Goal: Information Seeking & Learning: Learn about a topic

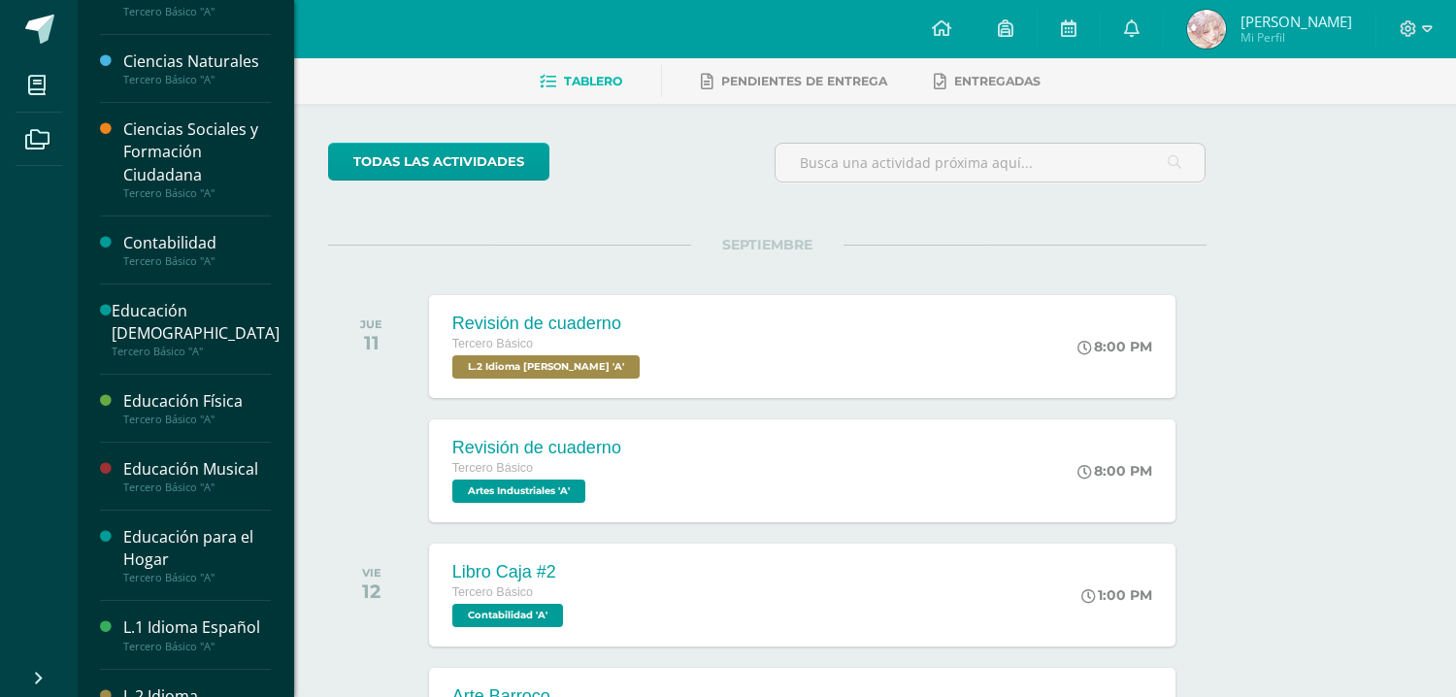
scroll to position [105, 0]
click at [215, 395] on div "Educación Física" at bounding box center [197, 397] width 148 height 22
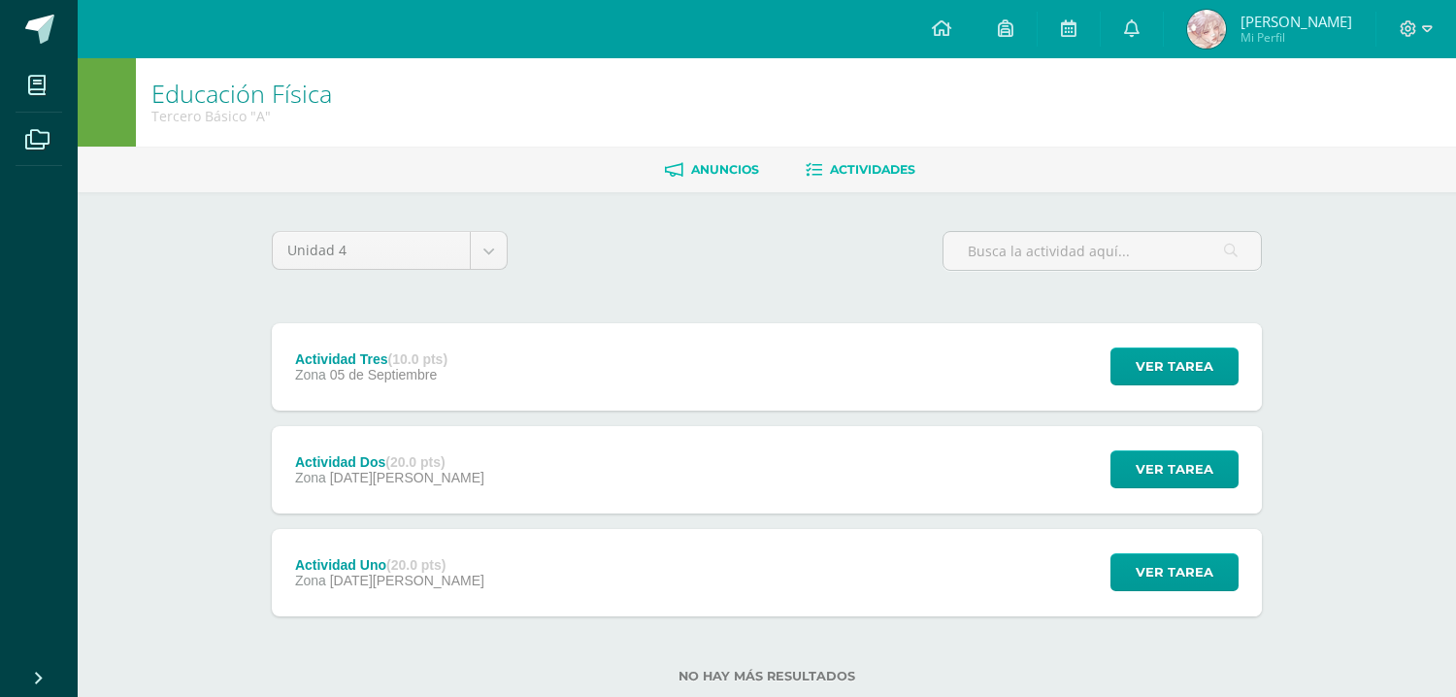
click at [697, 162] on span "Anuncios" at bounding box center [725, 169] width 68 height 15
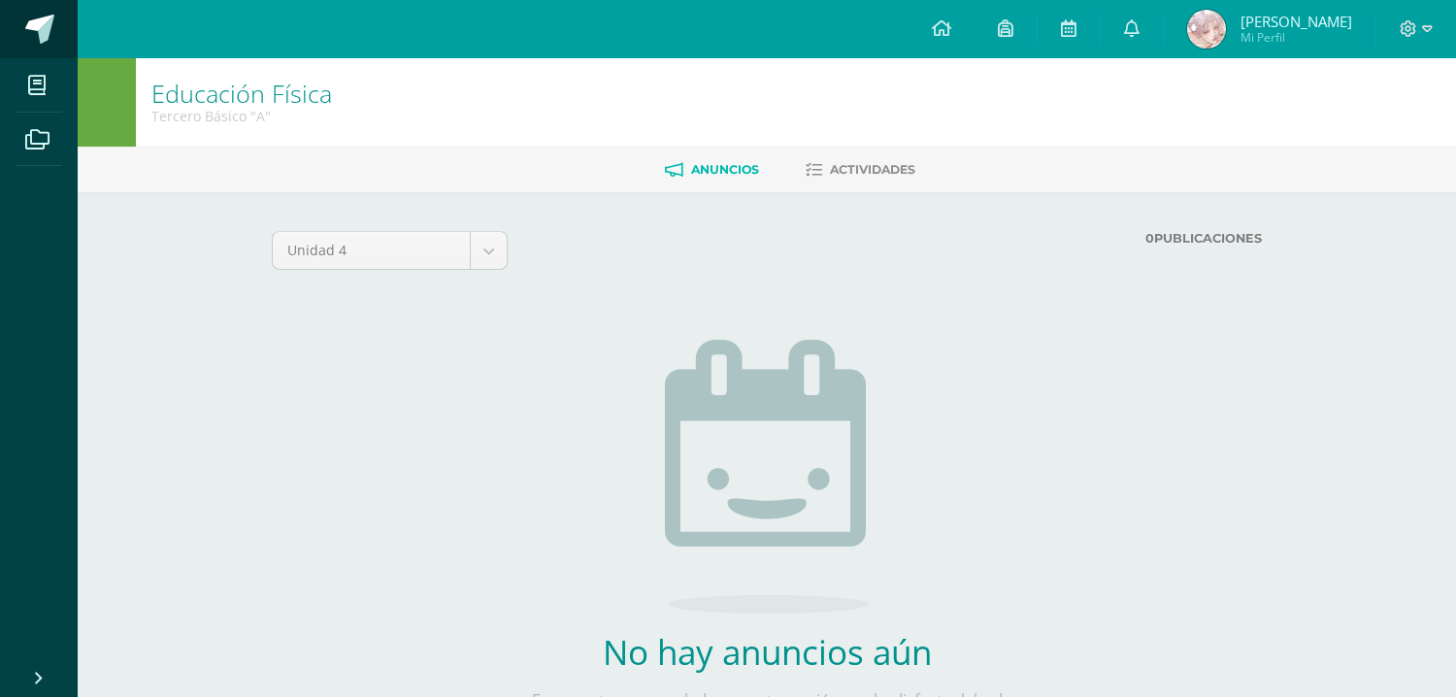
click at [49, 26] on span at bounding box center [39, 29] width 29 height 29
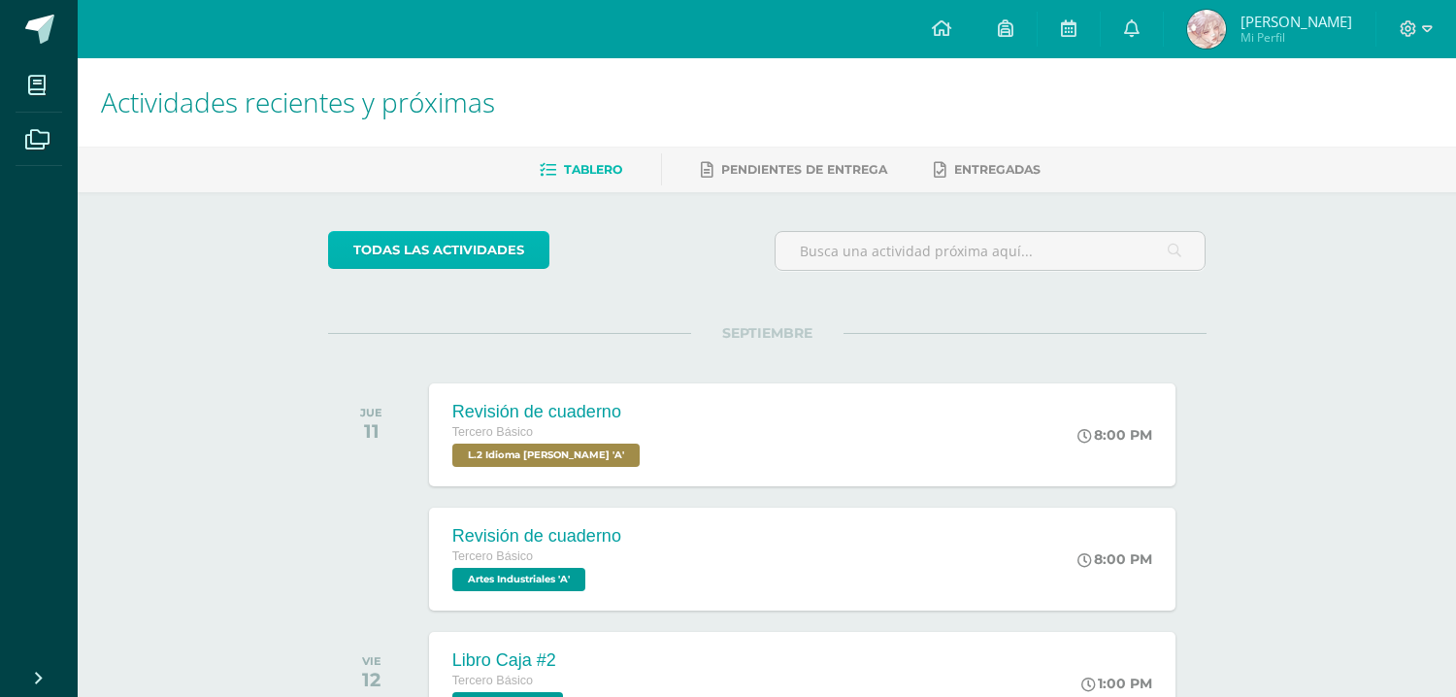
click at [455, 242] on link "todas las Actividades" at bounding box center [438, 250] width 221 height 38
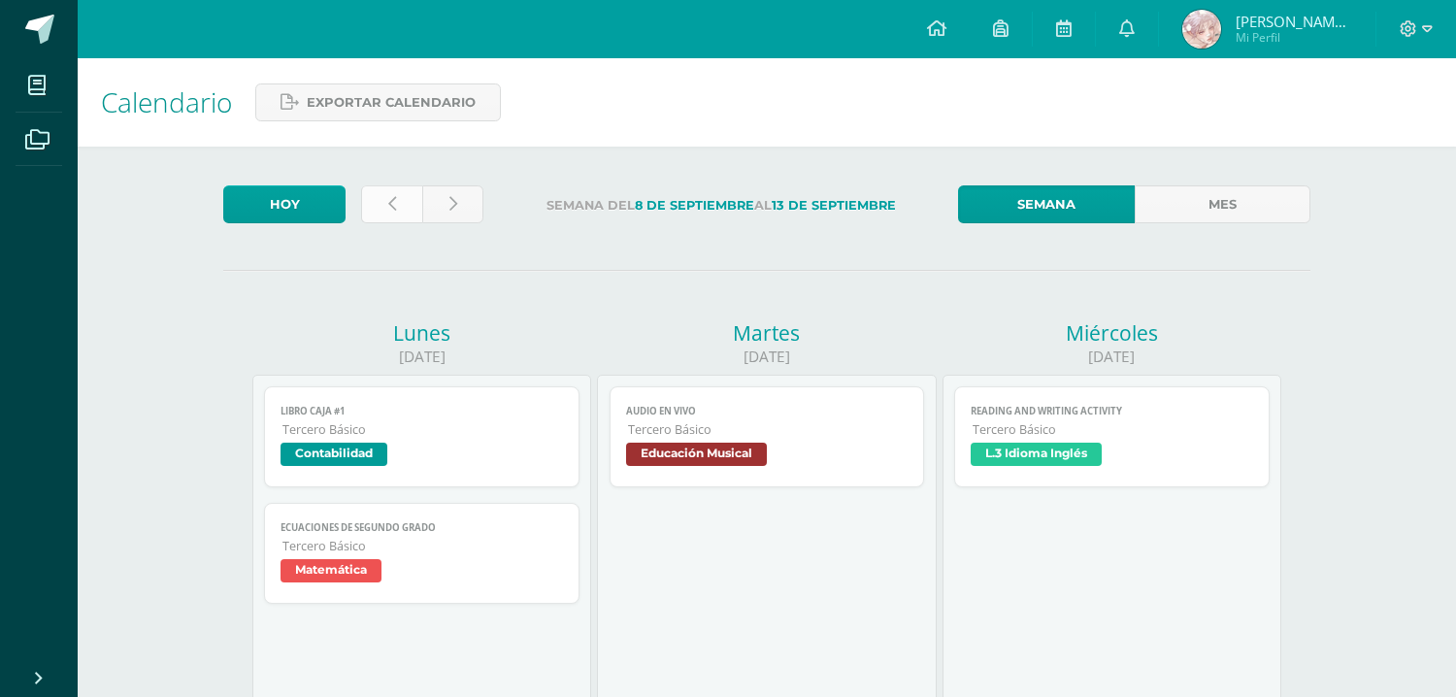
click at [394, 203] on icon at bounding box center [392, 204] width 8 height 16
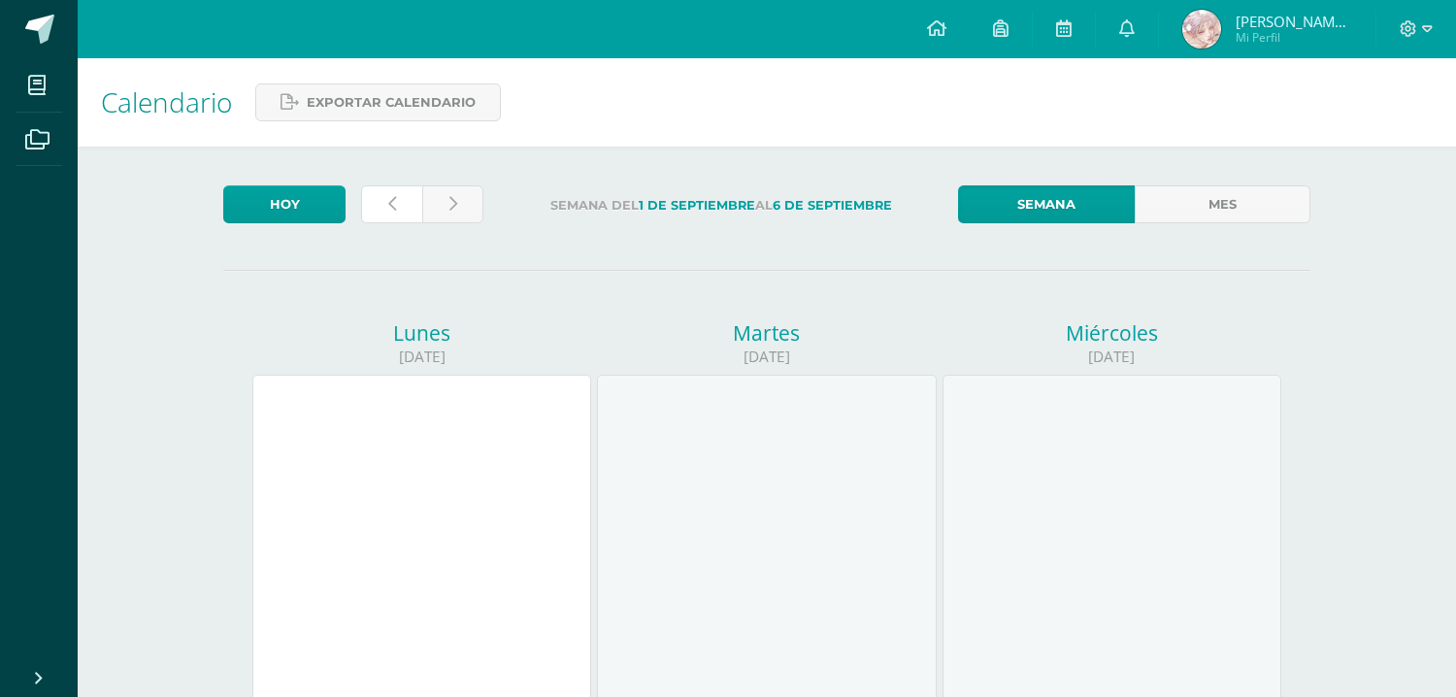
click at [394, 203] on icon at bounding box center [392, 204] width 8 height 16
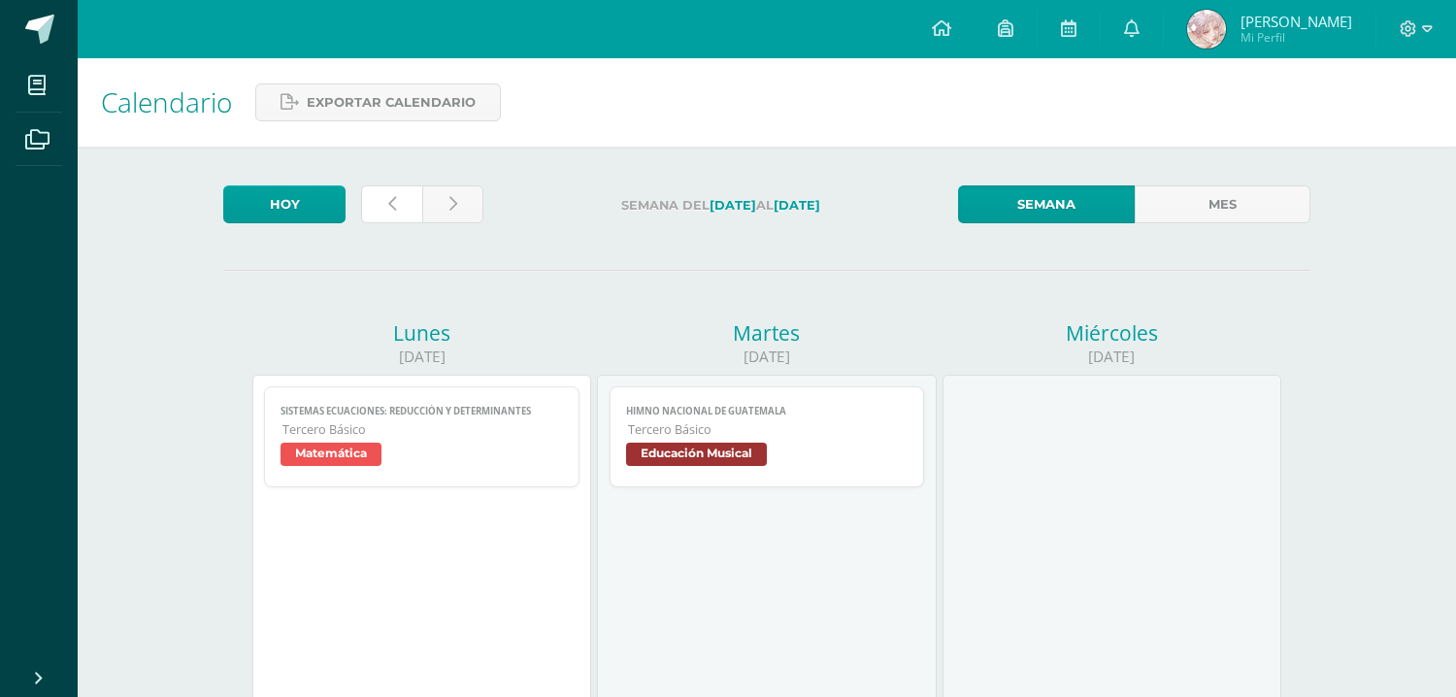
click at [394, 203] on icon at bounding box center [392, 204] width 8 height 16
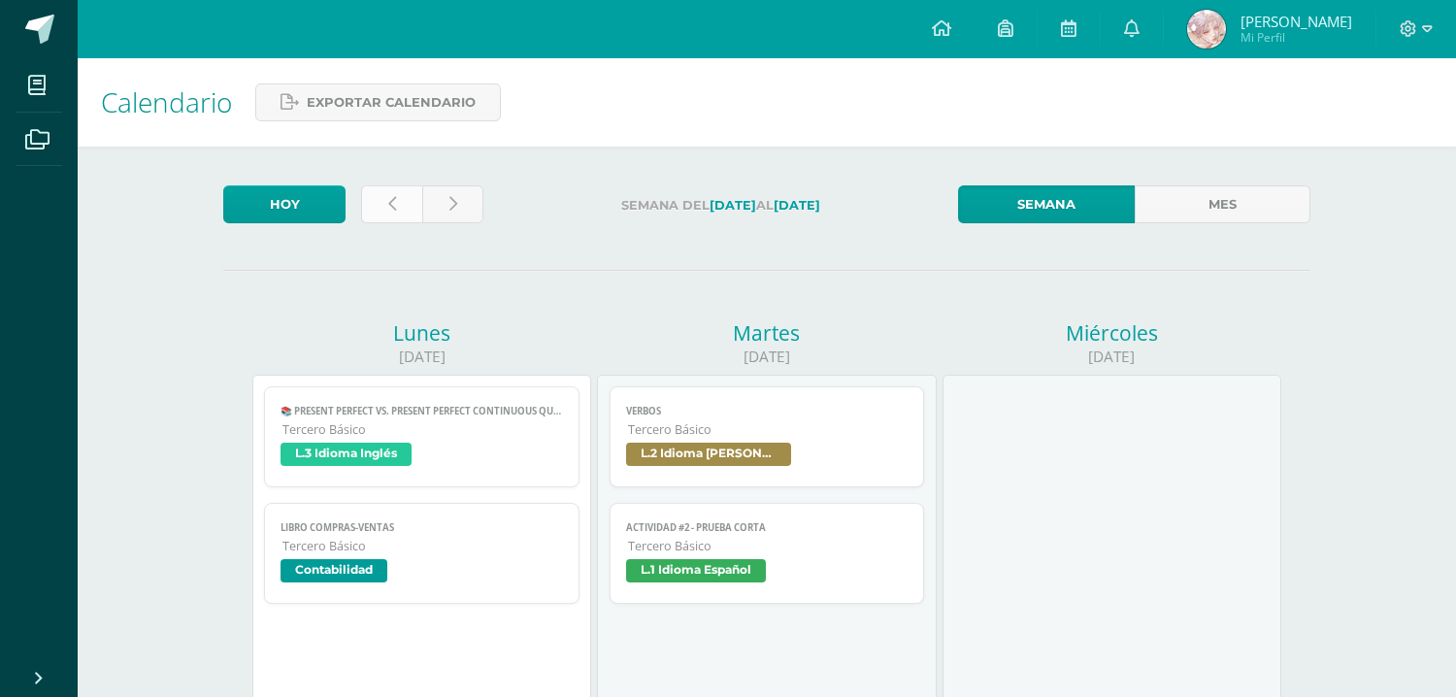
click at [381, 203] on link at bounding box center [391, 204] width 61 height 38
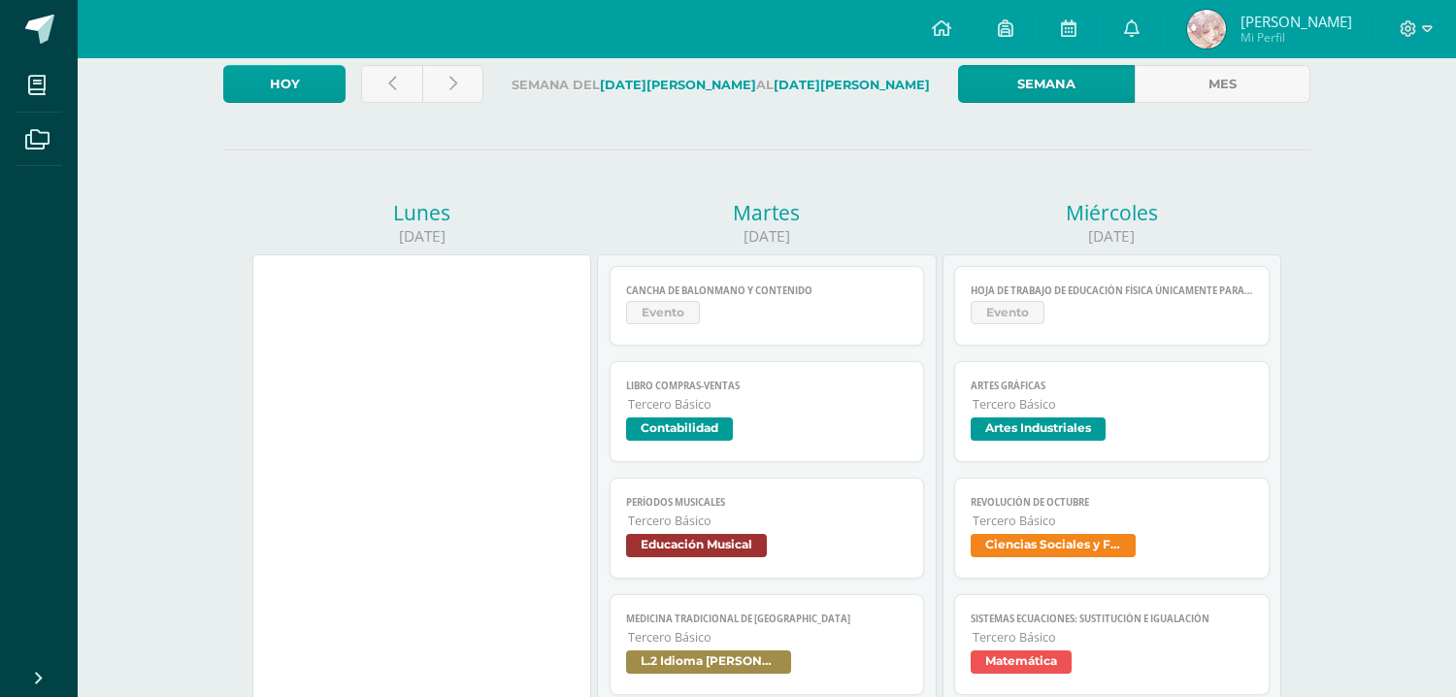
scroll to position [58, 0]
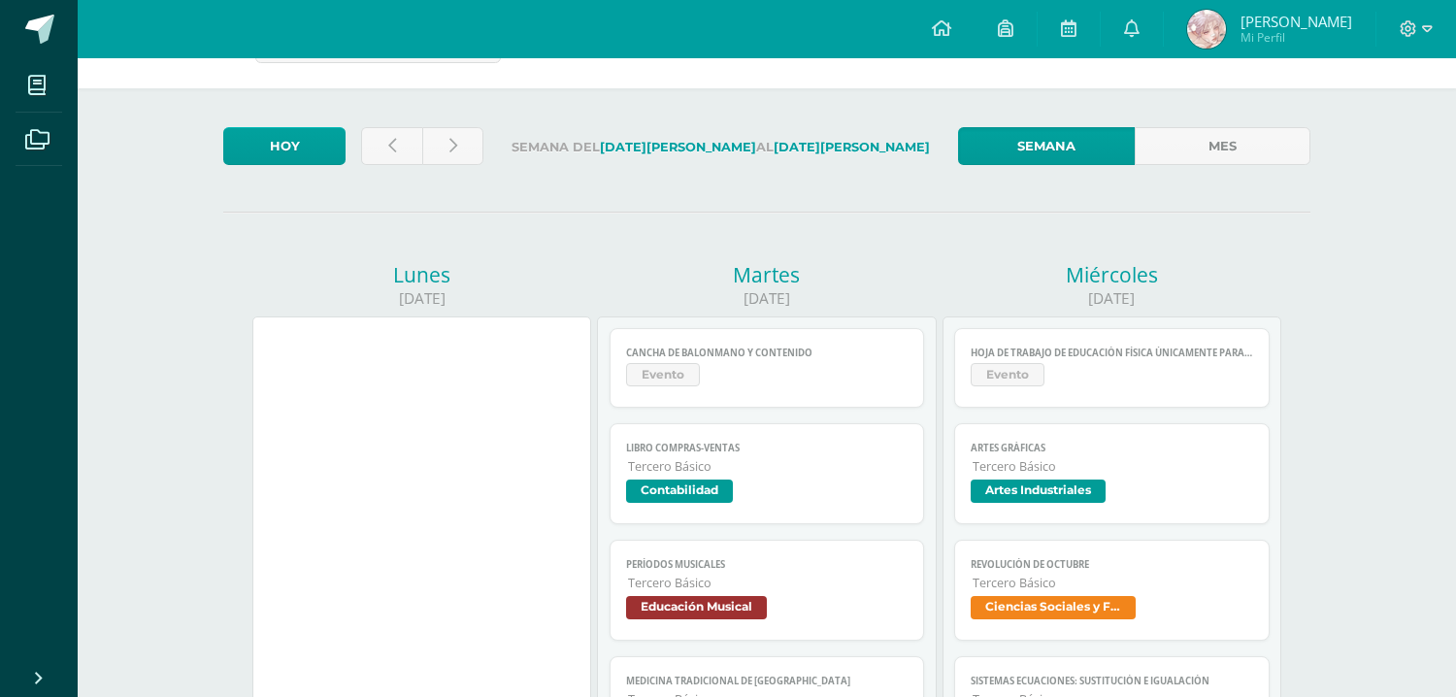
click at [859, 370] on span "Evento" at bounding box center [767, 377] width 282 height 28
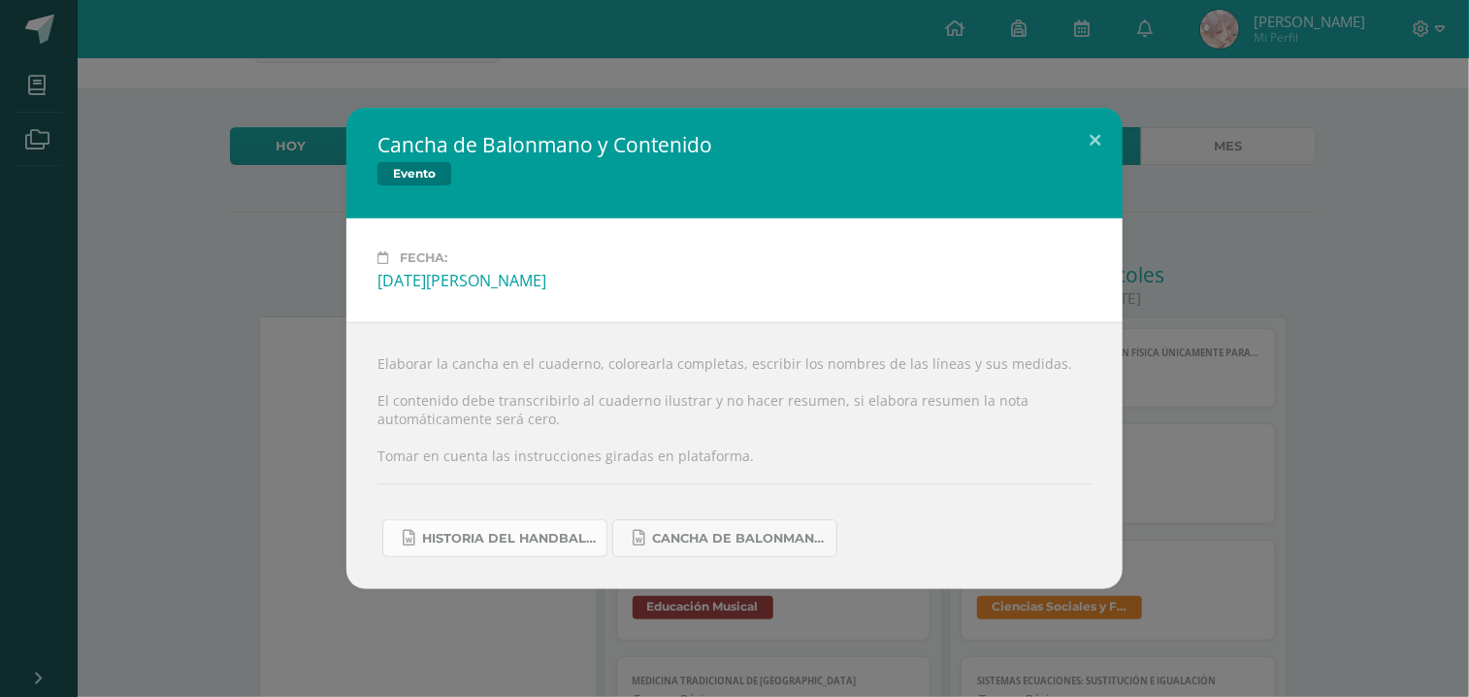
click at [560, 554] on link "Historia del handball.docx" at bounding box center [494, 538] width 225 height 38
click at [167, 293] on div "Cancha de Balonmano y Contenido Evento Fecha: [DATE][PERSON_NAME] Elaborar la c…" at bounding box center [735, 348] width 1454 height 481
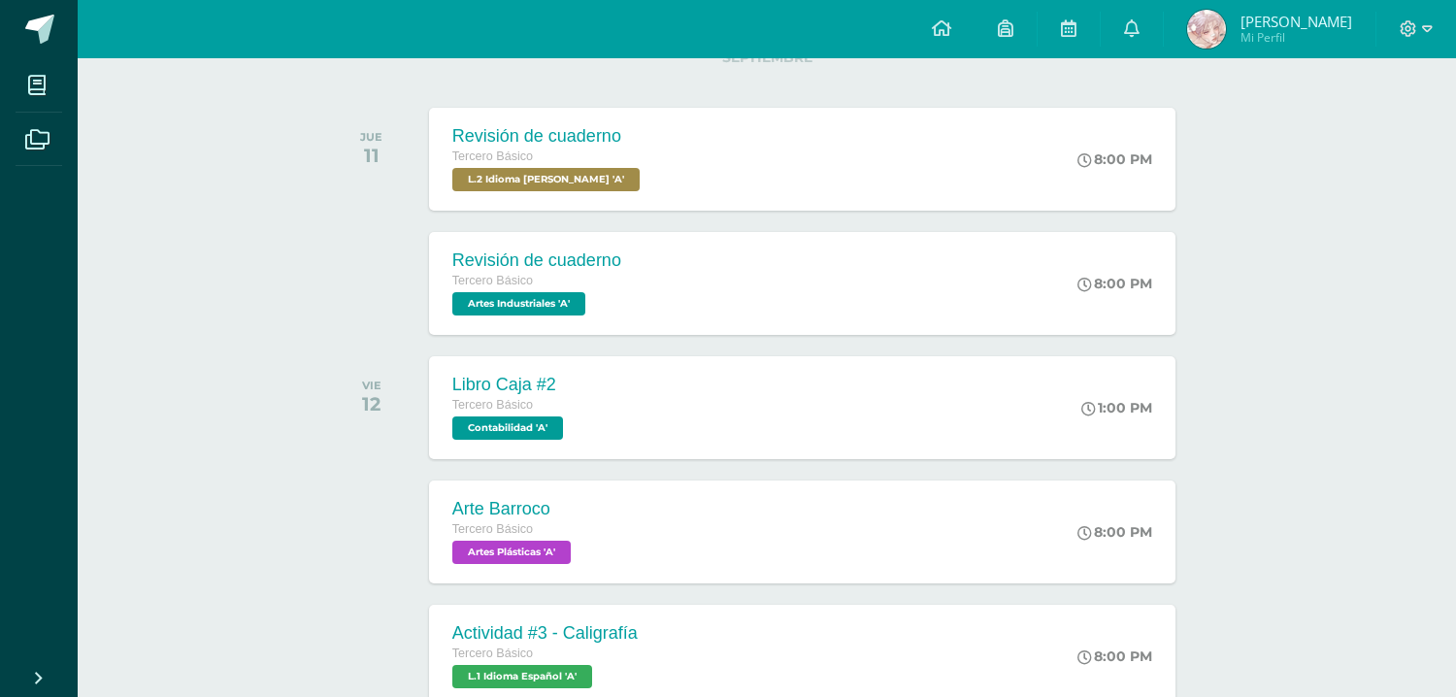
scroll to position [23, 0]
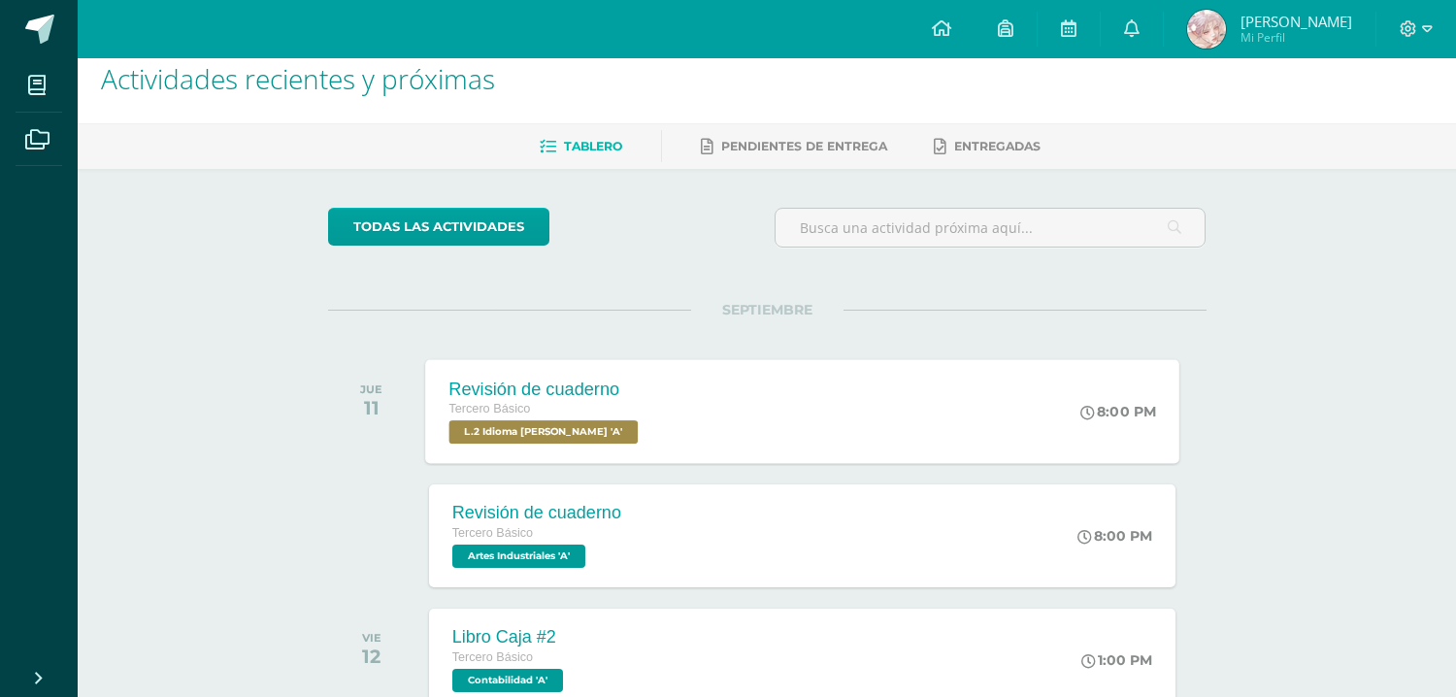
click at [606, 428] on span "L.2 Idioma [PERSON_NAME] 'A'" at bounding box center [542, 431] width 189 height 23
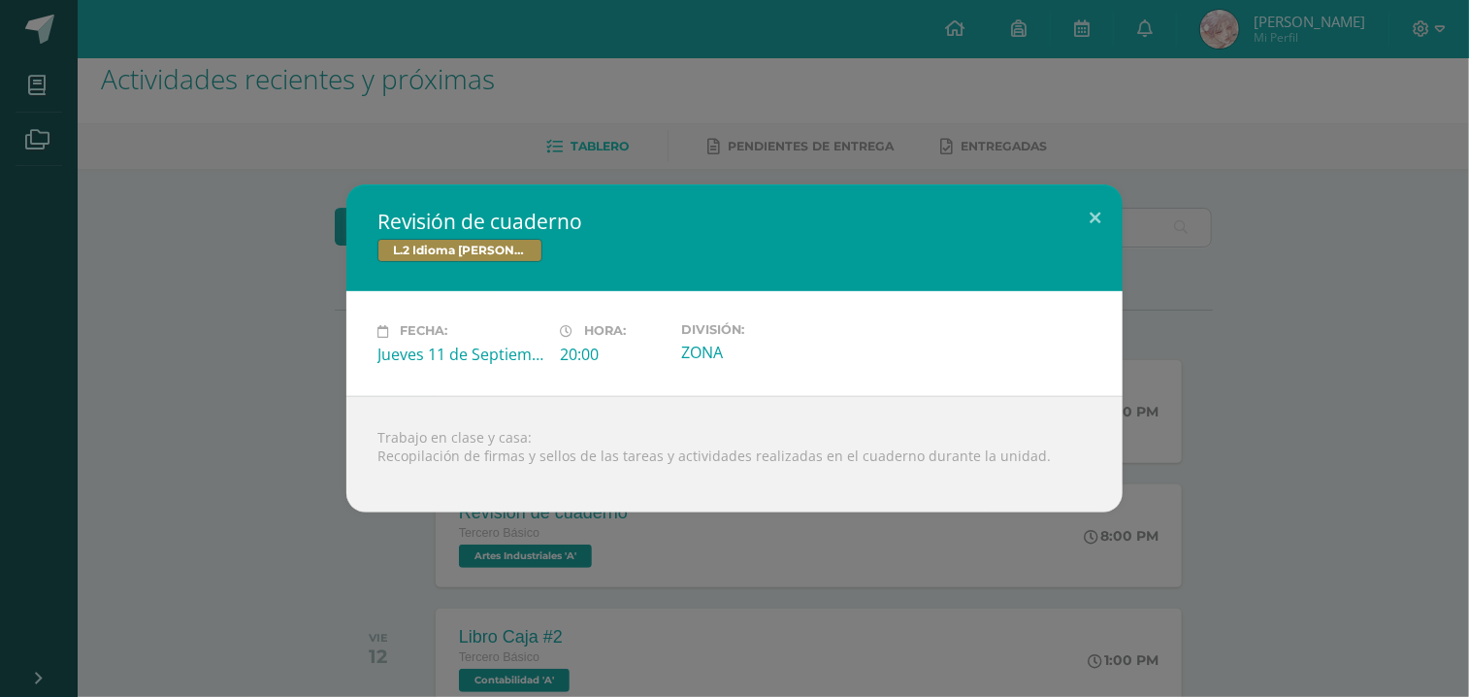
click at [295, 454] on div "Revisión de cuaderno L.2 Idioma [PERSON_NAME] Fecha: [DATE] Hora: 20:00 Divisió…" at bounding box center [735, 347] width 1454 height 327
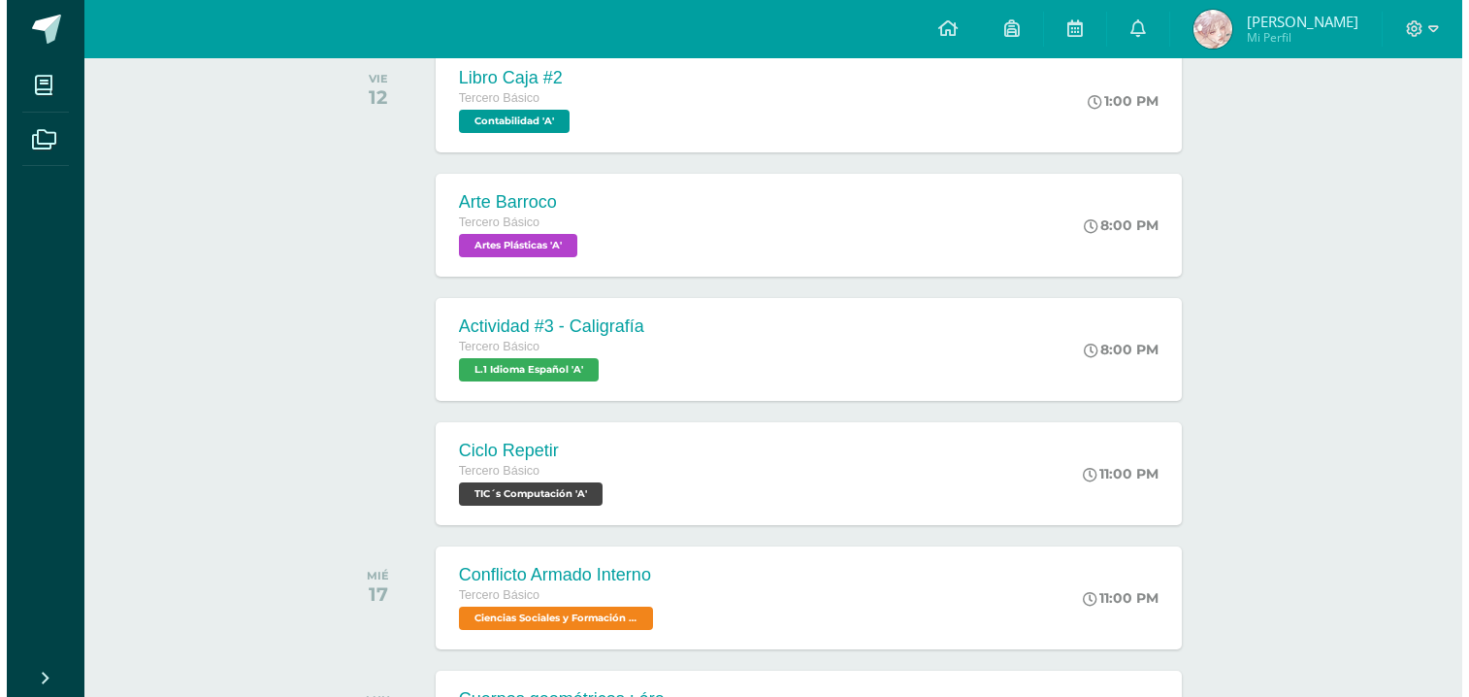
scroll to position [586, 0]
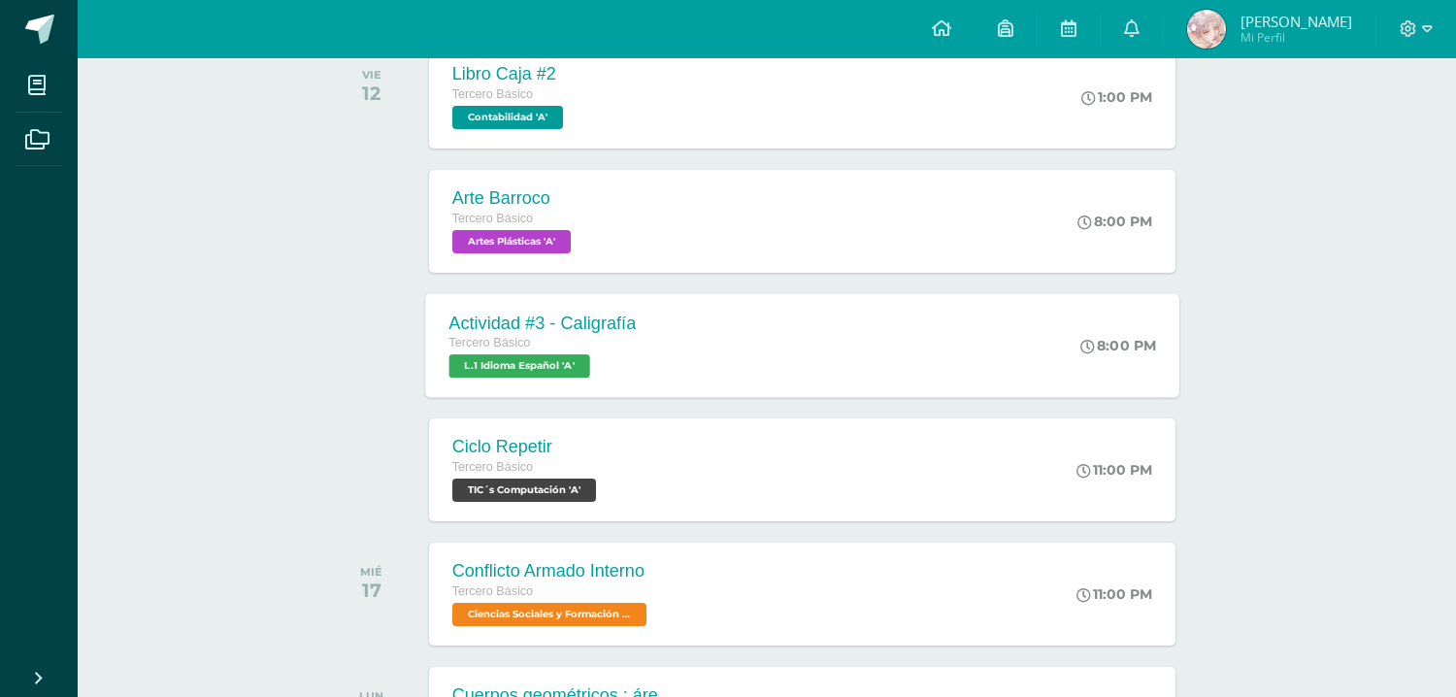
click at [603, 356] on div "Tercero Básico L.1 Idioma Español 'A'" at bounding box center [541, 355] width 187 height 45
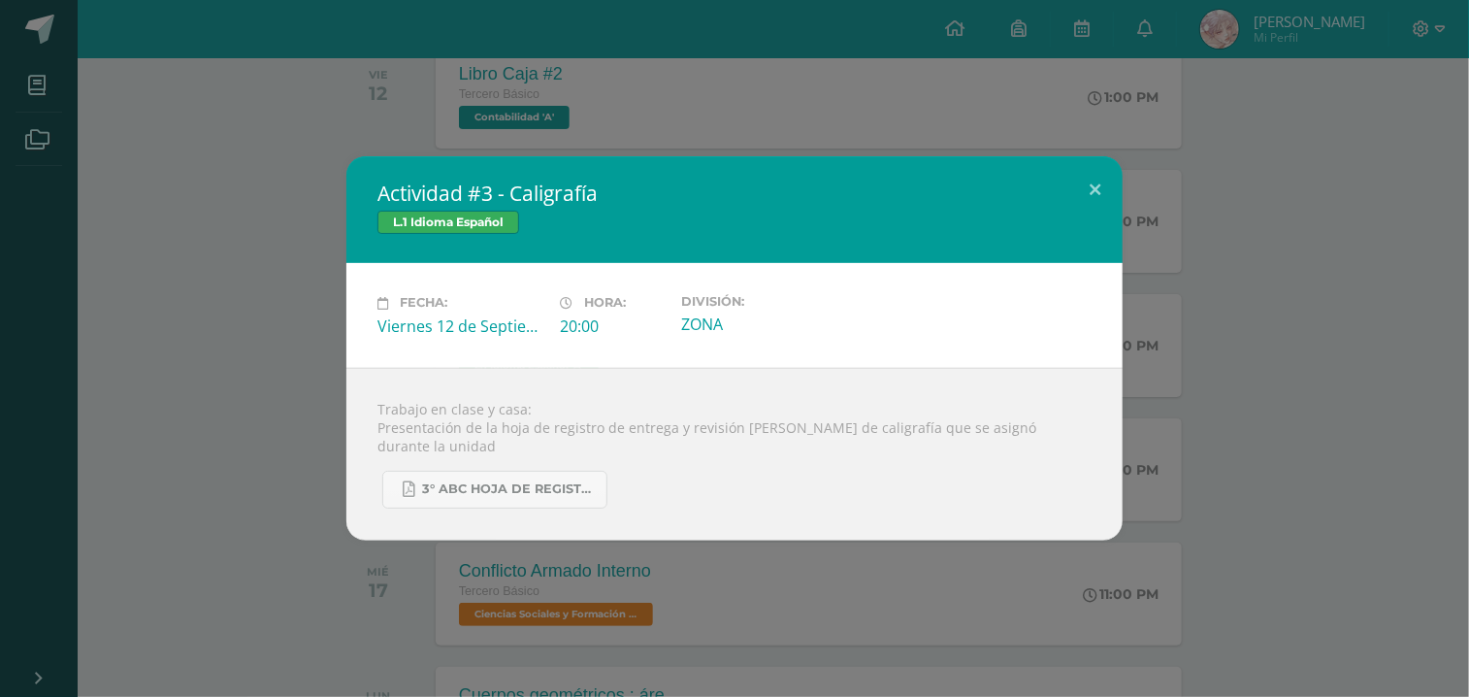
click at [302, 396] on div "Actividad #3 - Caligrafía L.1 Idioma Español Fecha: [DATE] Hora: 20:00 División:" at bounding box center [735, 347] width 1454 height 383
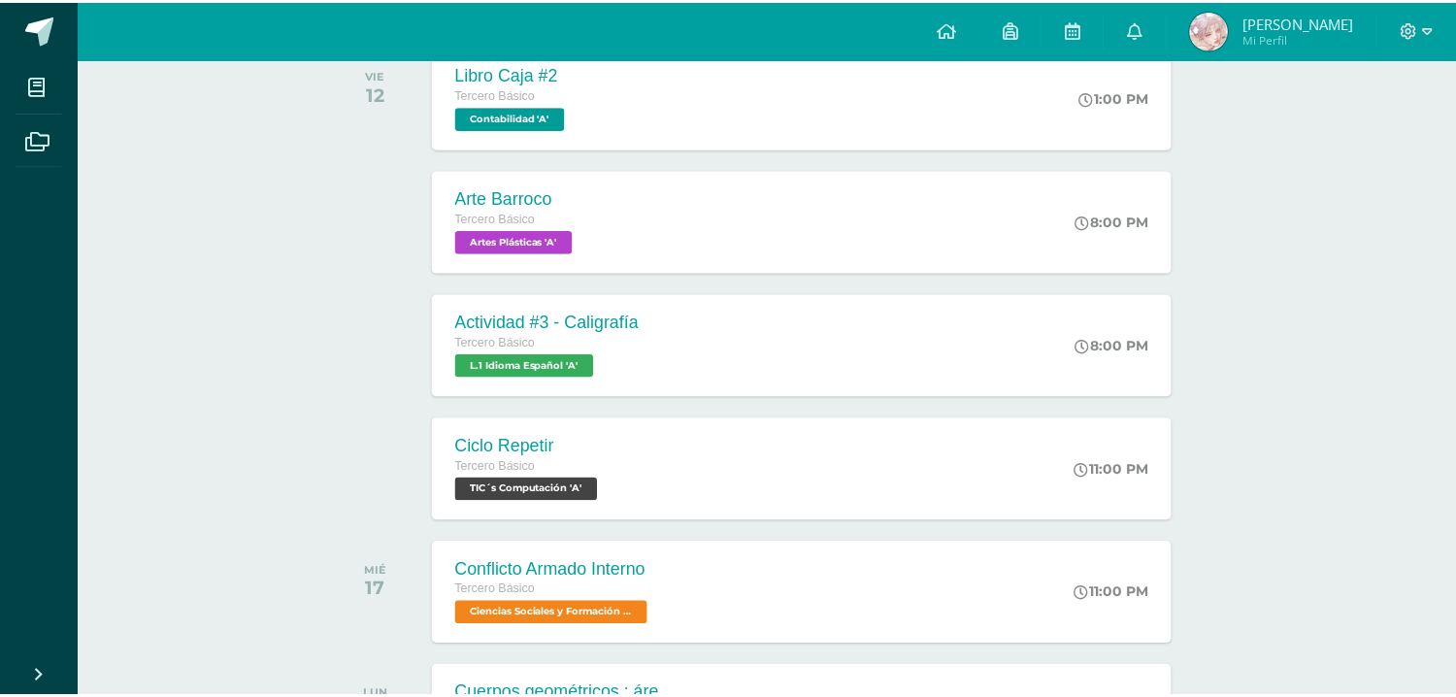
scroll to position [536, 0]
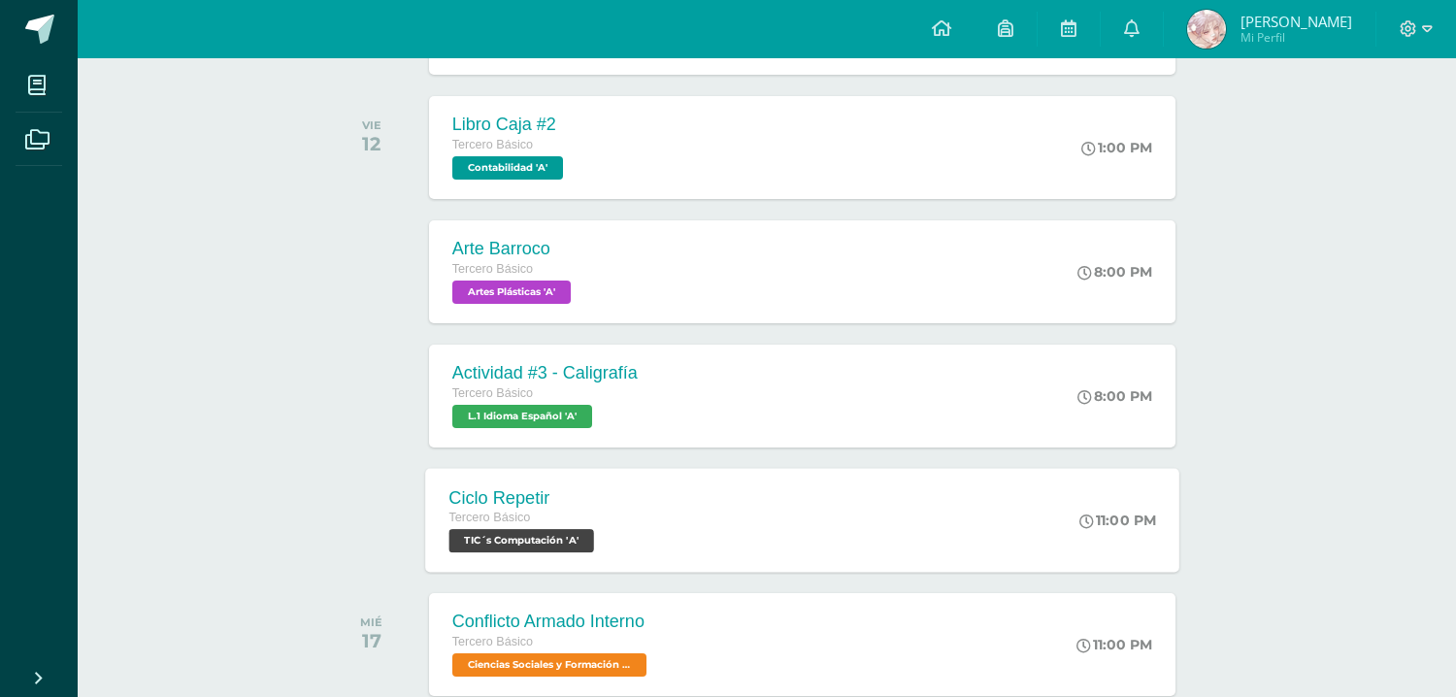
click at [593, 533] on span "TIC´s Computación 'A'" at bounding box center [520, 540] width 145 height 23
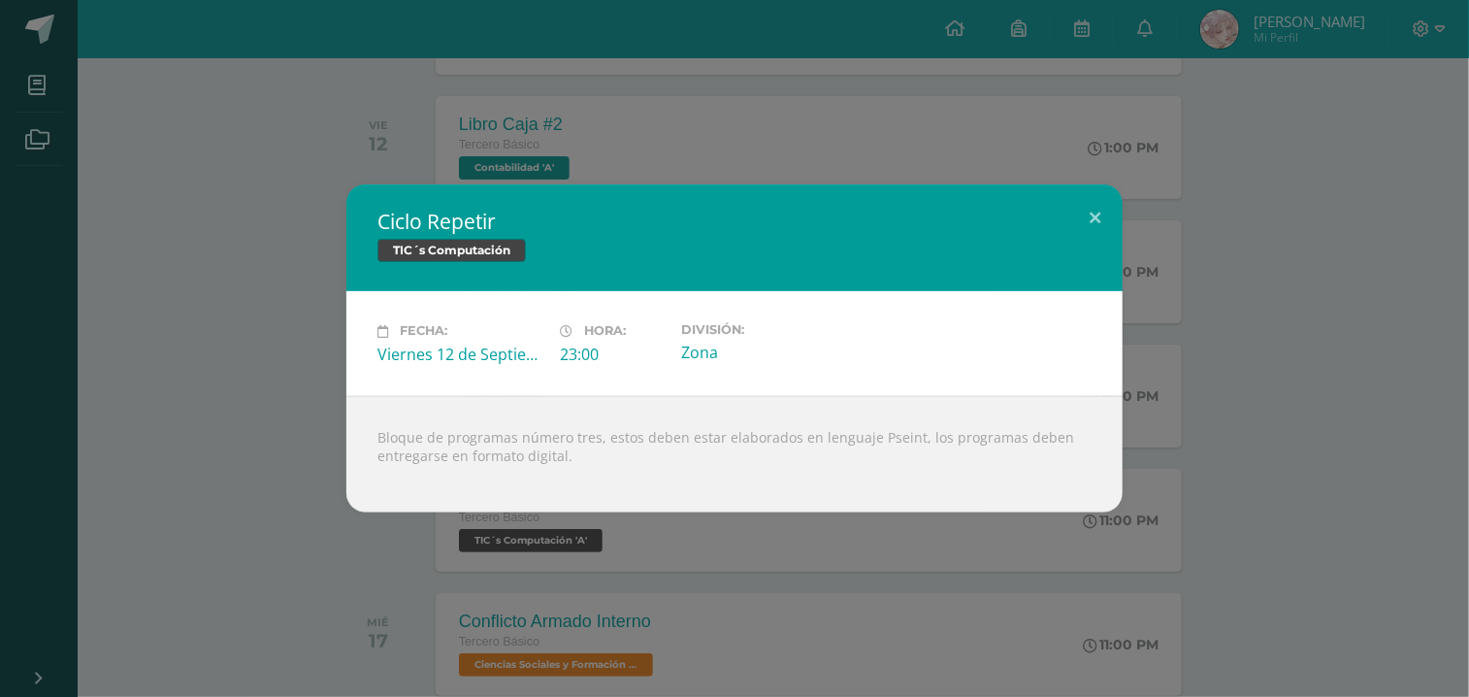
click at [664, 552] on div "Ciclo Repetir TIC´s Computación Fecha: [DATE] Hora: 23:00 División:" at bounding box center [734, 348] width 1469 height 697
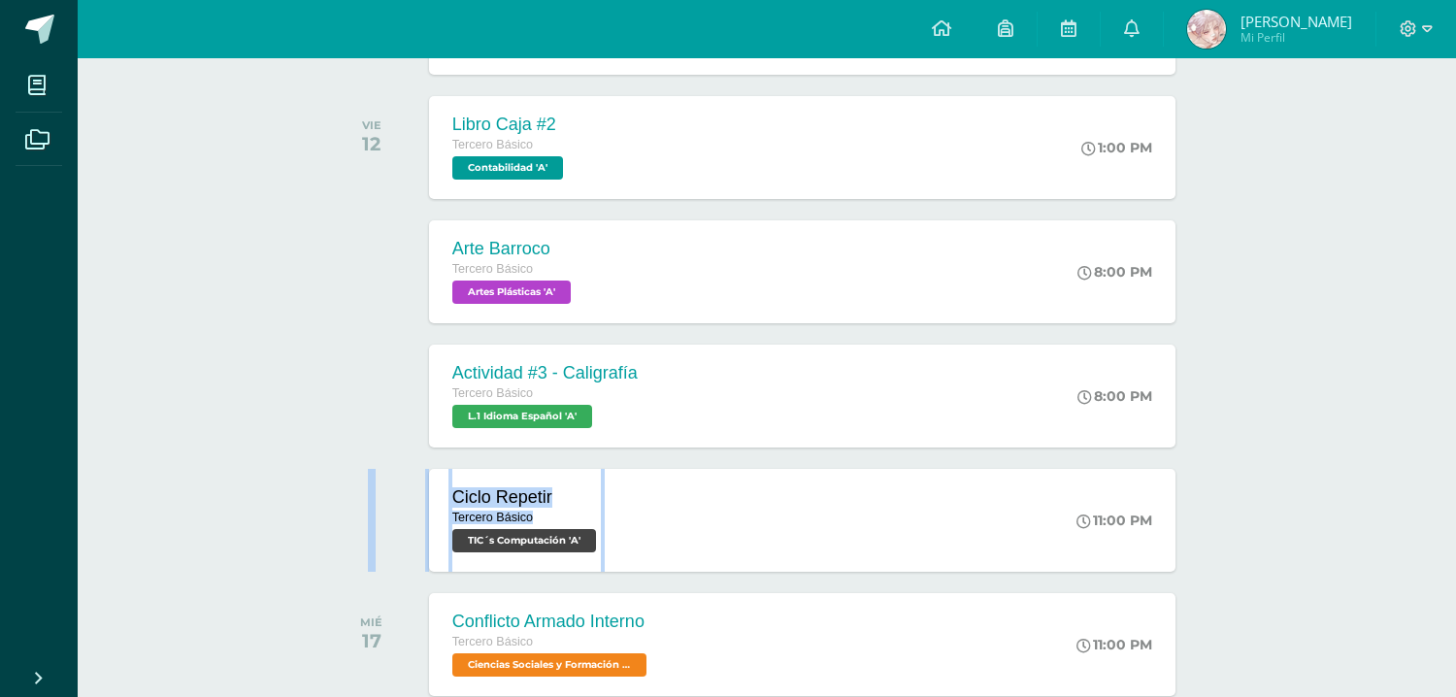
drag, startPoint x: 664, startPoint y: 552, endPoint x: 365, endPoint y: 552, distance: 298.9
click at [365, 552] on div "Ciclo Repetir Tercero Básico TIC´s Computación 'A' 11:00 PM Ciclo Repetir TIC´s…" at bounding box center [767, 520] width 878 height 109
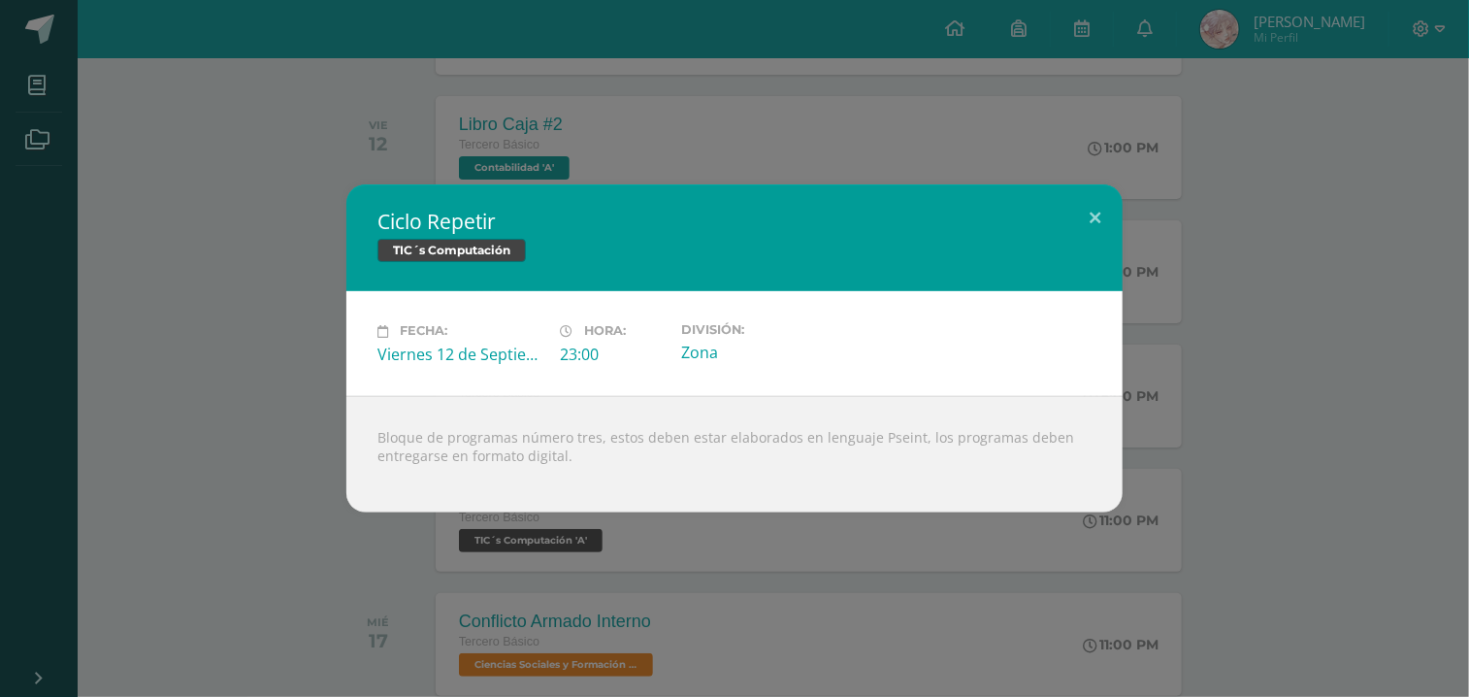
click at [263, 471] on div "Ciclo Repetir TIC´s Computación Fecha: [DATE] Hora: 23:00 División:" at bounding box center [735, 347] width 1454 height 327
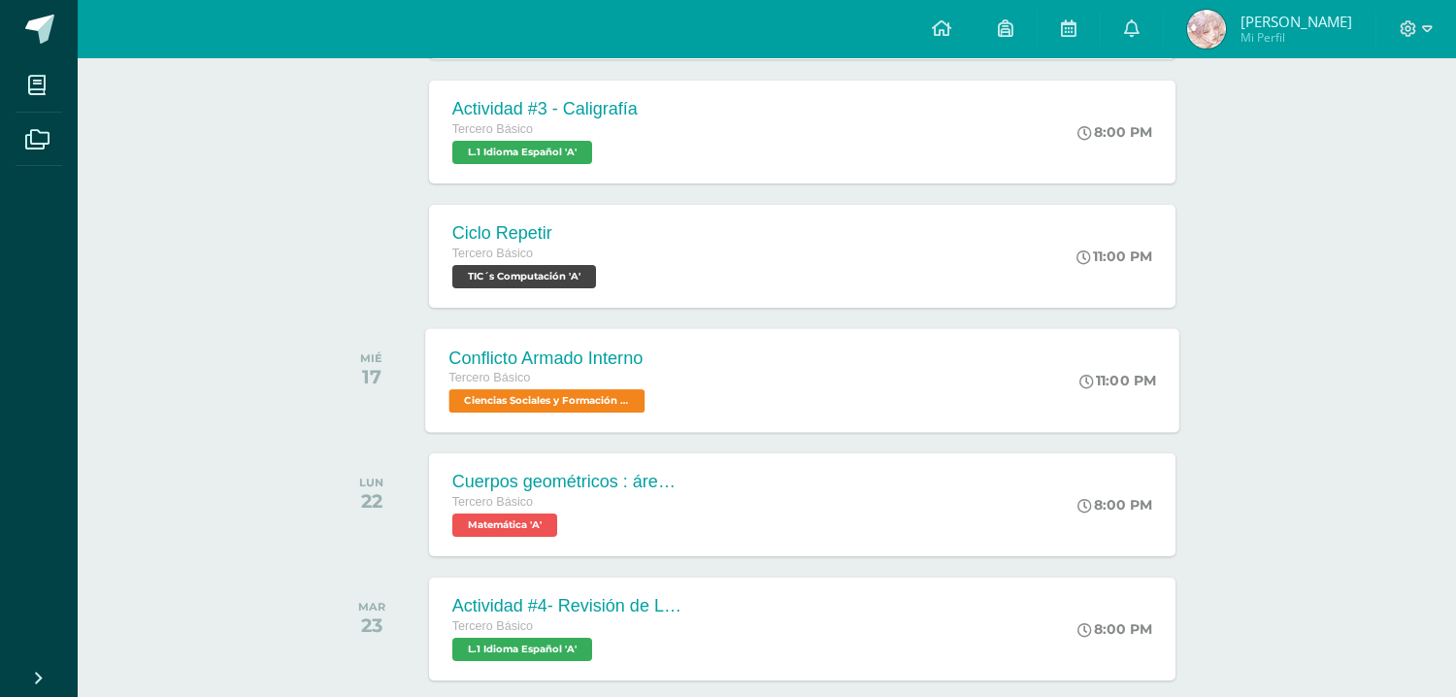
scroll to position [798, 0]
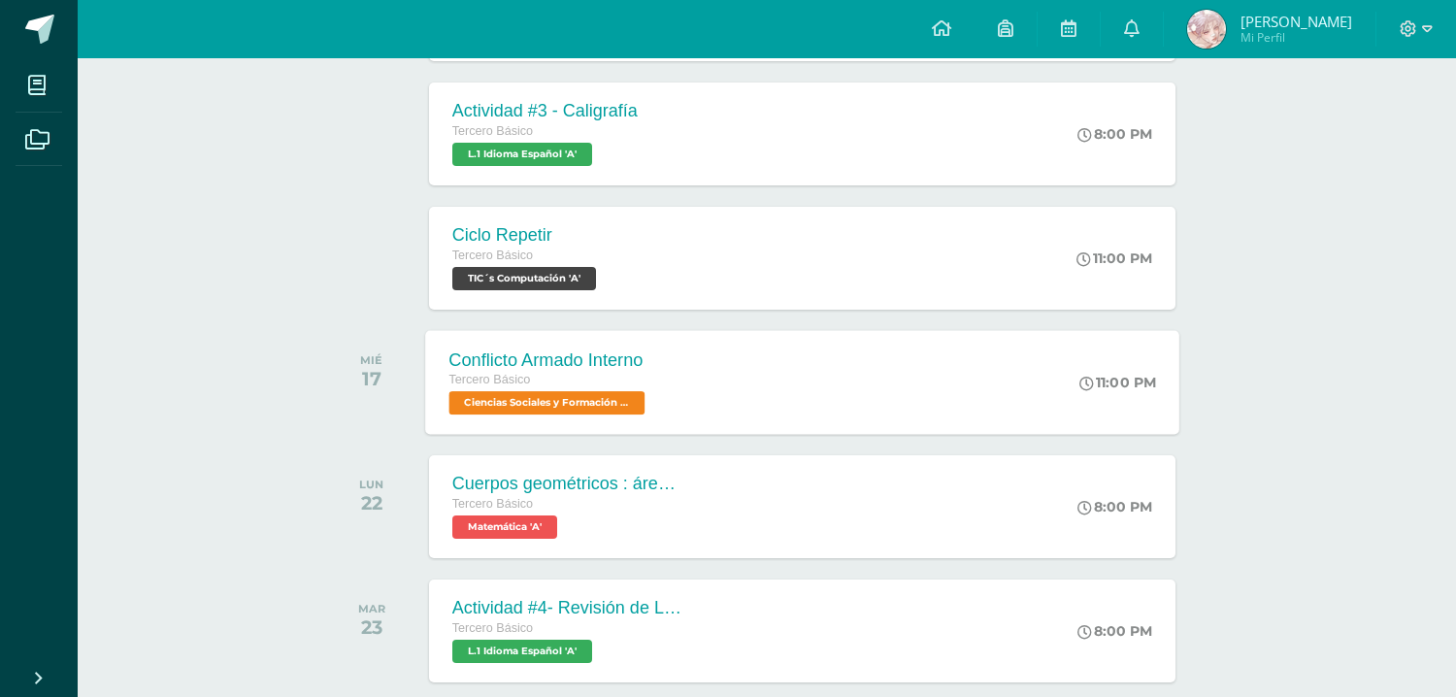
click at [645, 377] on div "Tercero Básico" at bounding box center [548, 380] width 201 height 21
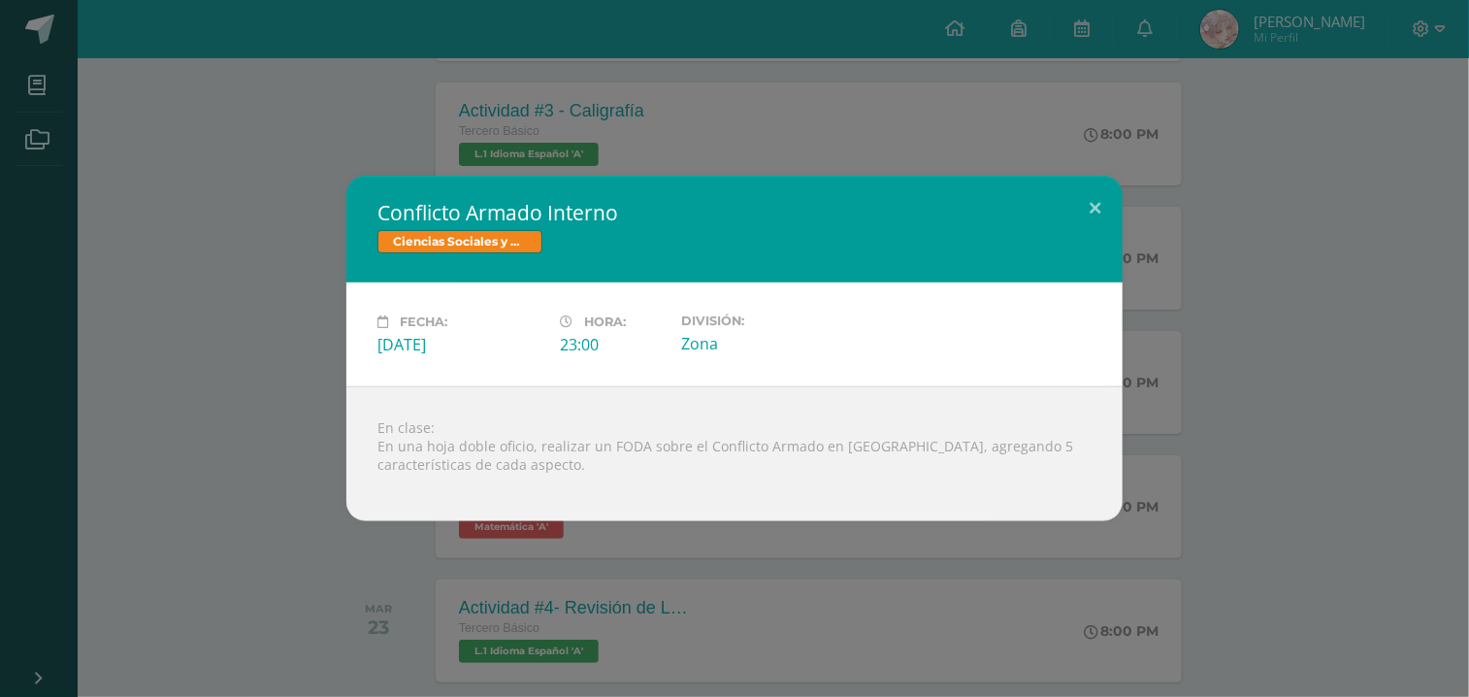
click at [245, 464] on div "Conflicto Armado Interno Ciencias Sociales y Formación Ciudadana Fecha: [DATE] …" at bounding box center [735, 348] width 1454 height 345
